Goal: Entertainment & Leisure: Consume media (video, audio)

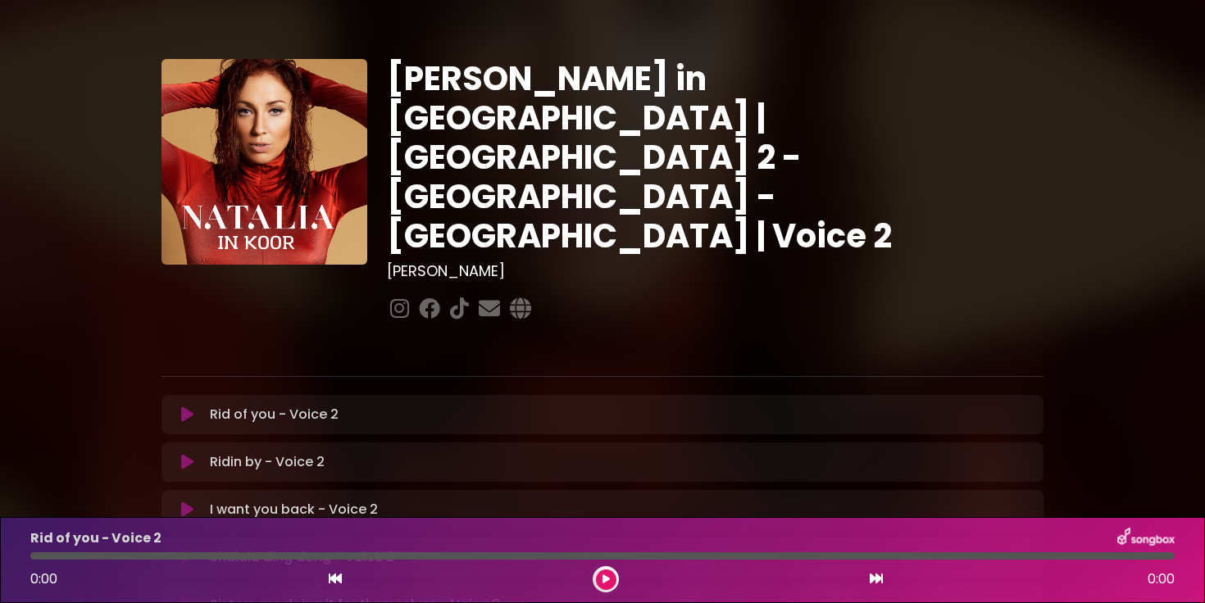
click at [267, 405] on p "Rid of you - Voice 2 Loading Track..." at bounding box center [274, 415] width 129 height 20
click at [186, 407] on icon at bounding box center [187, 415] width 12 height 16
click at [604, 571] on button at bounding box center [606, 580] width 20 height 20
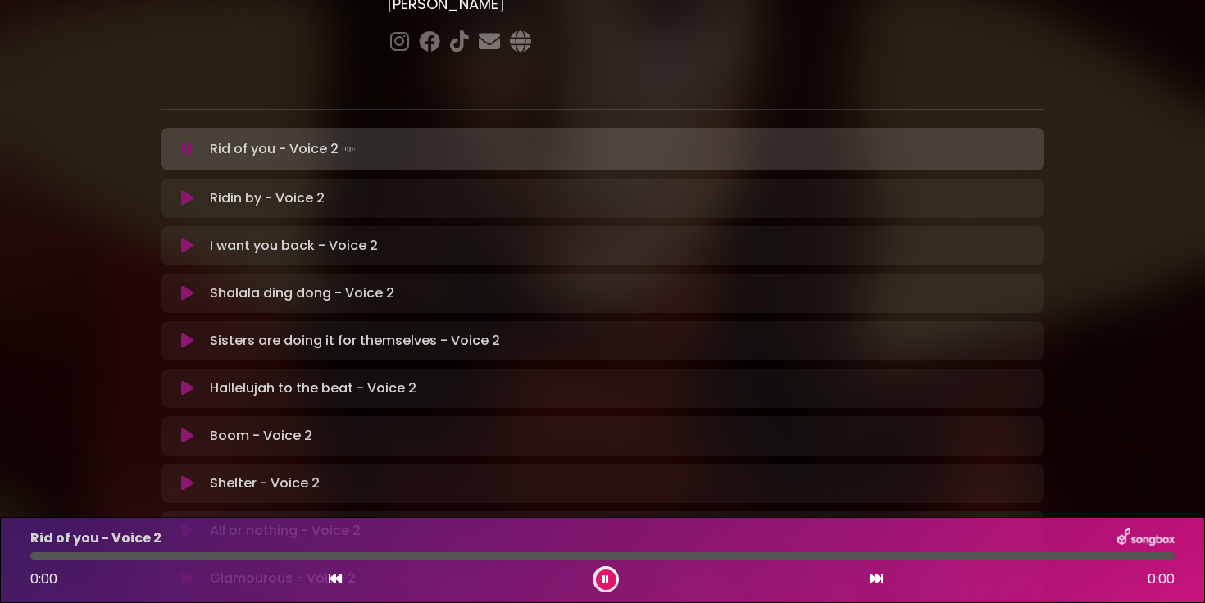
scroll to position [278, 0]
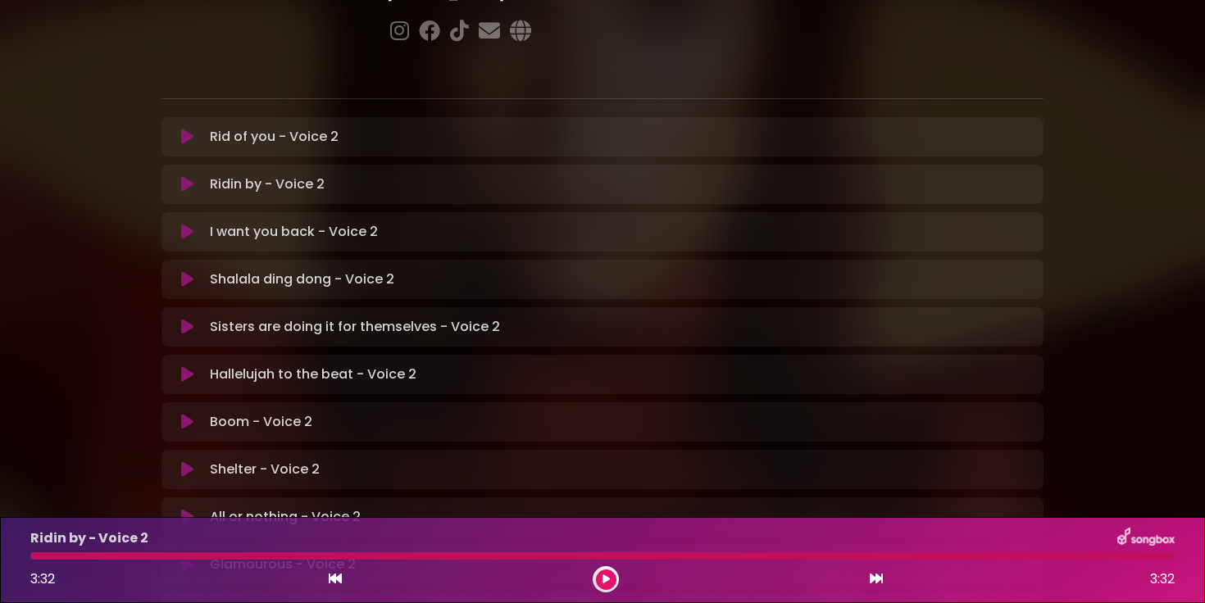
click at [196, 176] on button at bounding box center [187, 184] width 32 height 16
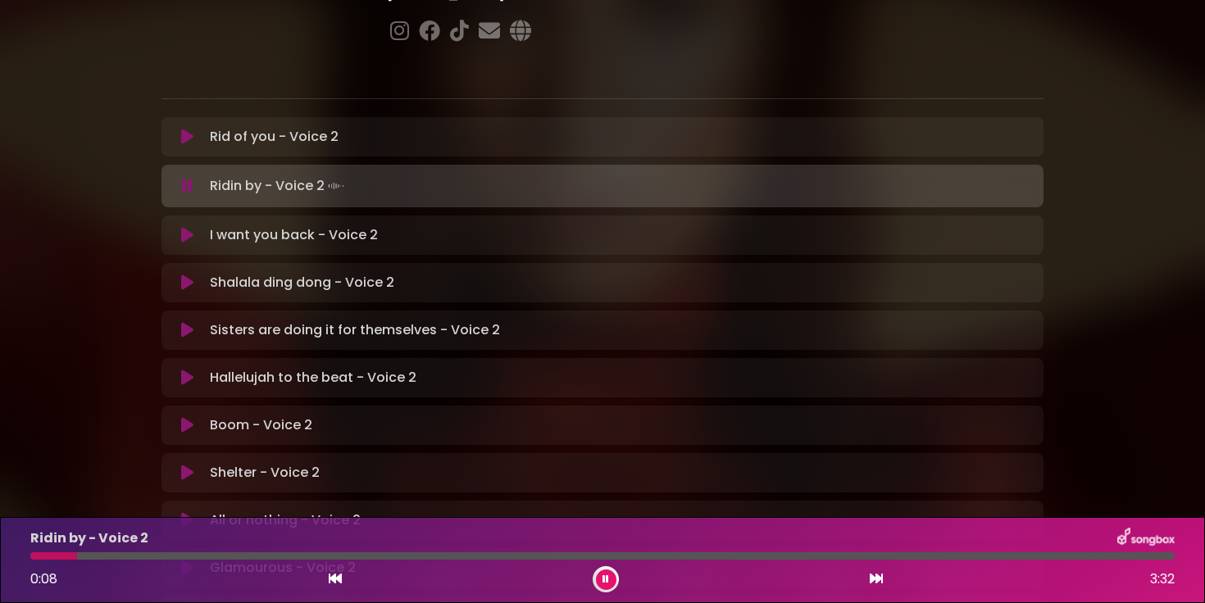
click at [190, 178] on icon at bounding box center [187, 186] width 11 height 16
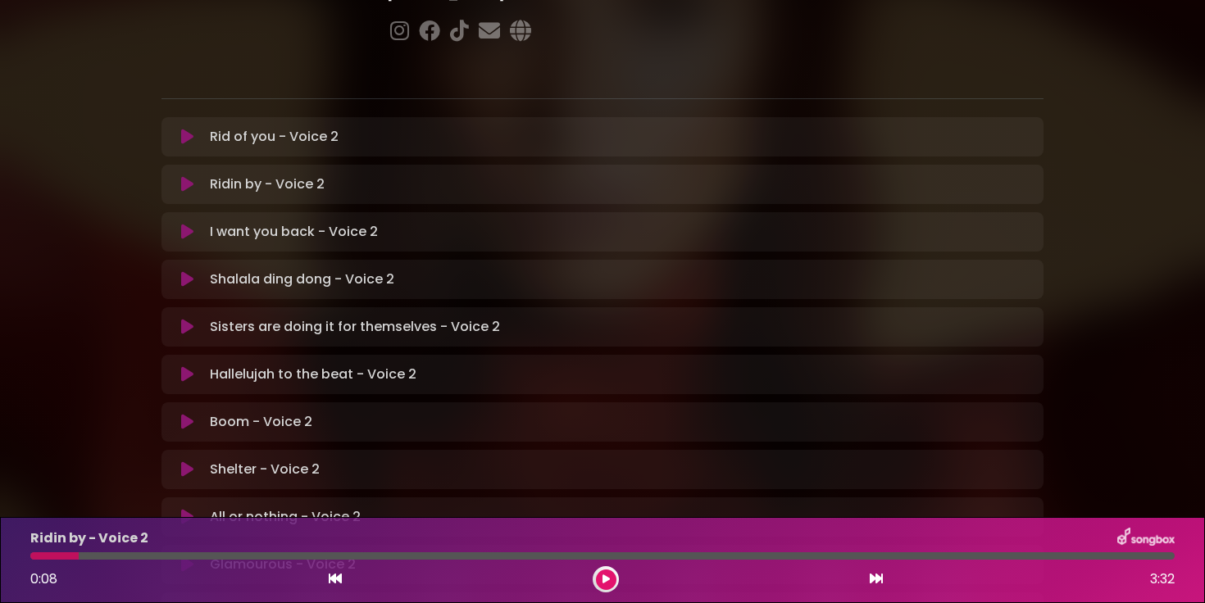
click at [190, 176] on icon at bounding box center [187, 184] width 12 height 16
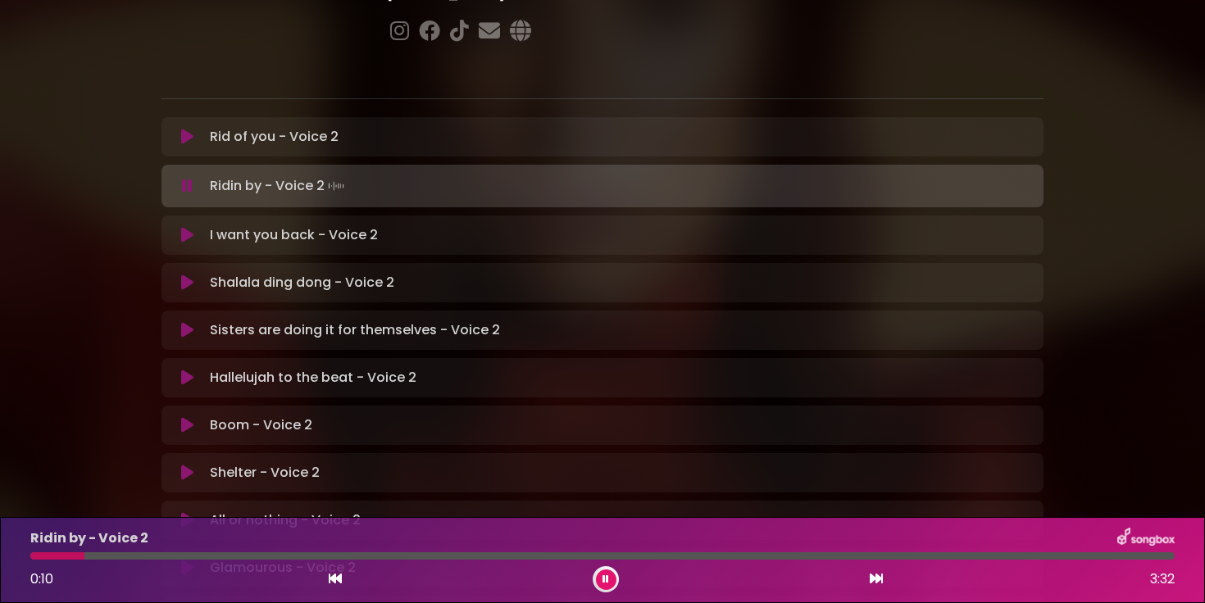
click at [257, 175] on p "Ridin by - Voice 2 Loading Track..." at bounding box center [279, 186] width 138 height 23
click at [262, 127] on p "Rid of you - Voice 2 Loading Track..." at bounding box center [274, 137] width 129 height 20
click at [186, 127] on div "Rid of you - Voice 2 Loading Track..." at bounding box center [602, 137] width 862 height 20
click at [875, 580] on icon at bounding box center [876, 578] width 13 height 13
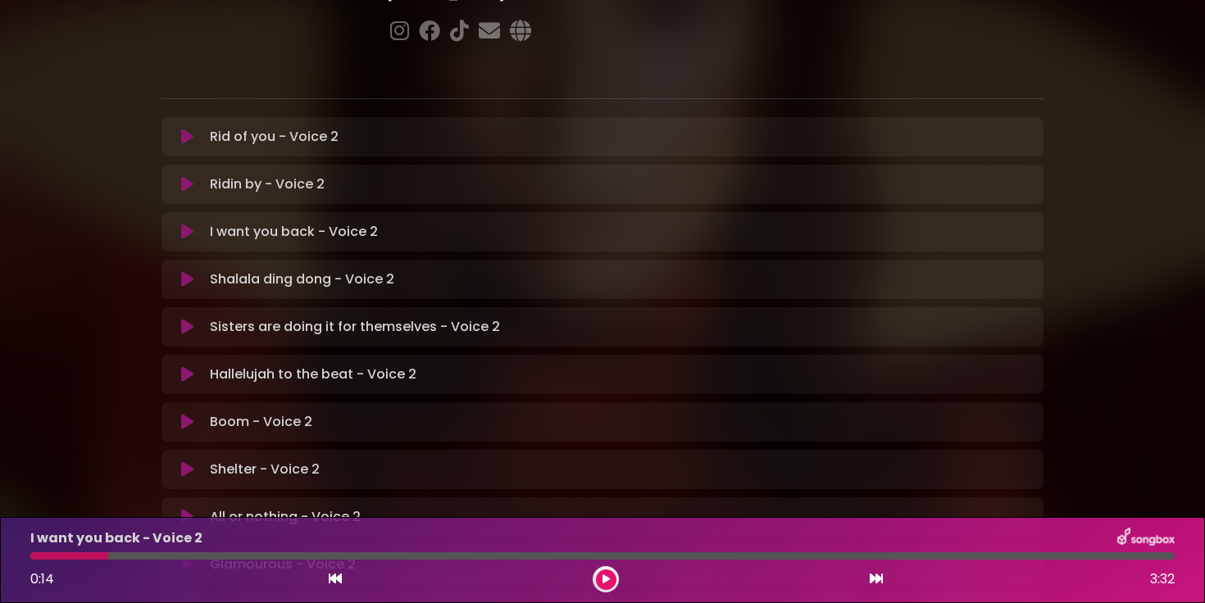
click at [614, 576] on button at bounding box center [606, 580] width 20 height 20
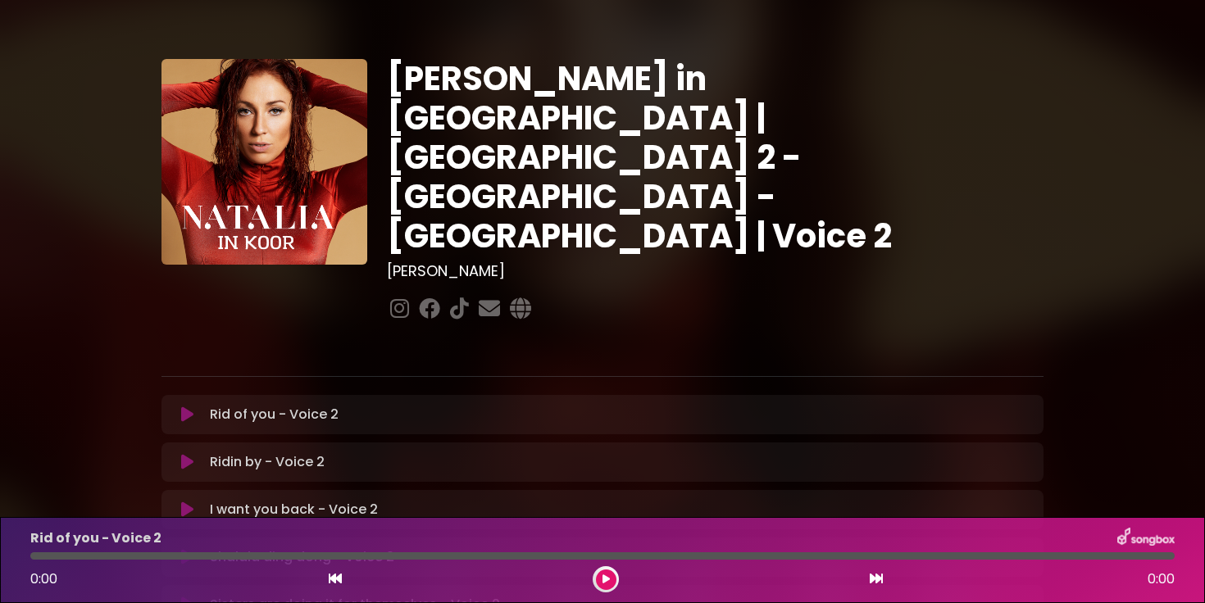
click at [192, 454] on icon at bounding box center [187, 462] width 12 height 16
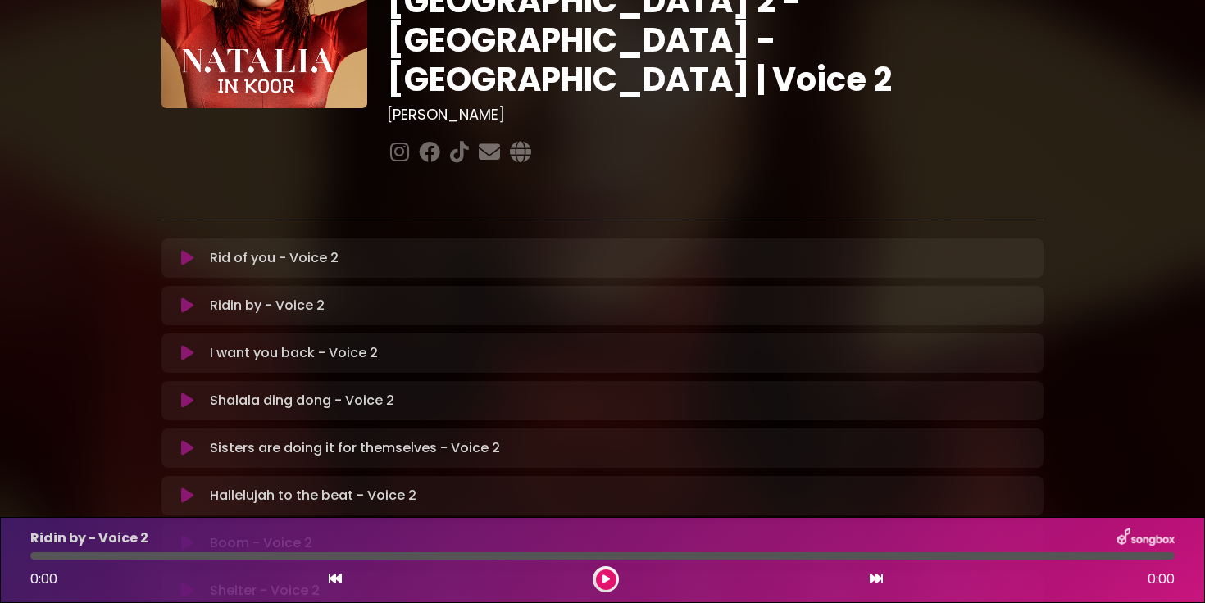
scroll to position [160, 0]
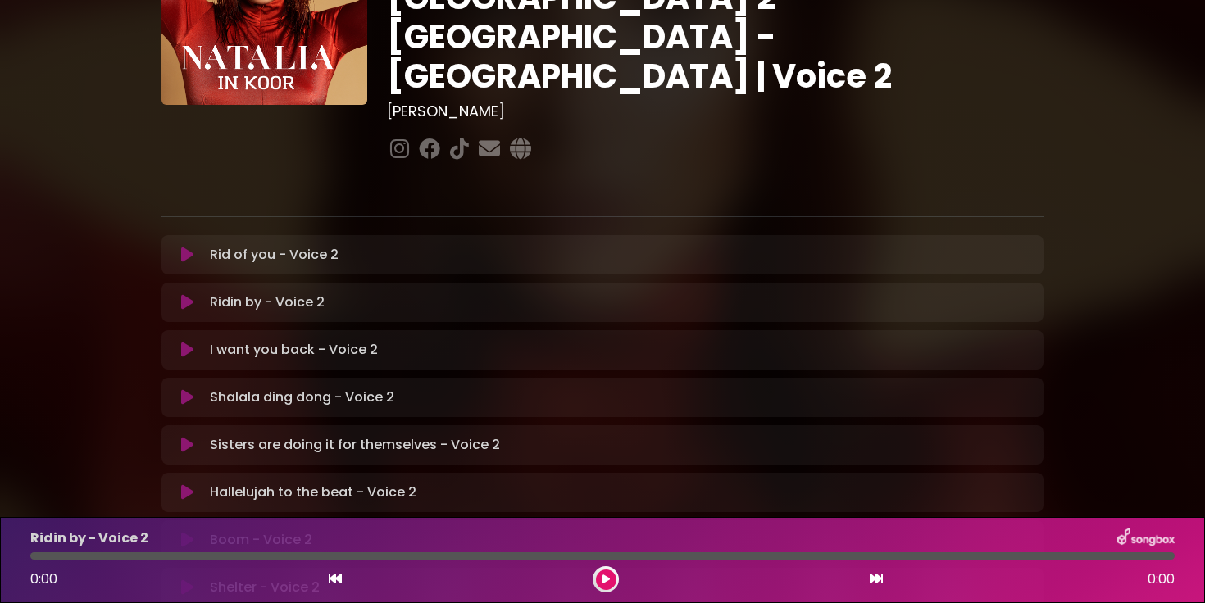
click at [189, 294] on icon at bounding box center [187, 302] width 12 height 16
